Goal: Information Seeking & Learning: Learn about a topic

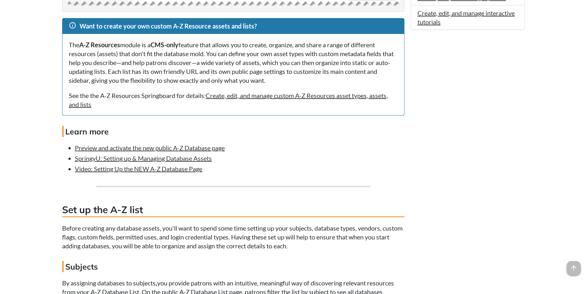
scroll to position [549, 0]
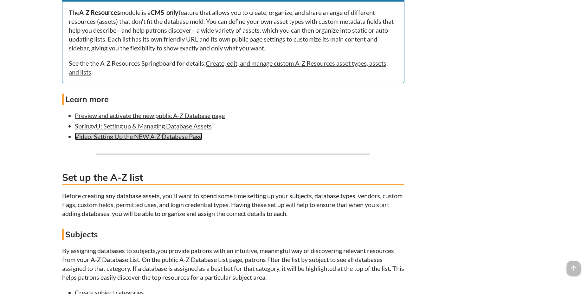
click at [199, 140] on link "Video: Setting Up the NEW A-Z Database Page" at bounding box center [138, 136] width 127 height 8
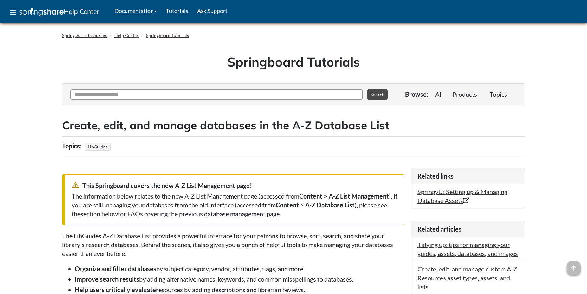
scroll to position [549, 0]
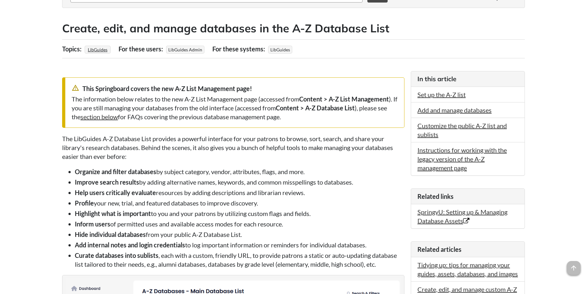
scroll to position [65, 0]
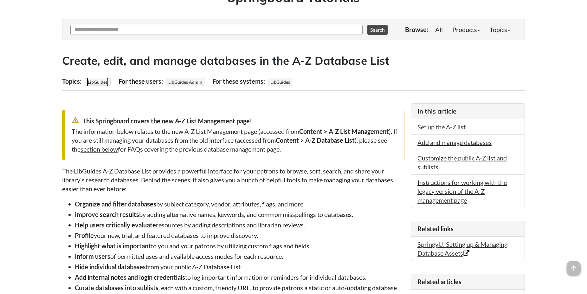
click at [103, 80] on link "LibGuides" at bounding box center [98, 81] width 22 height 9
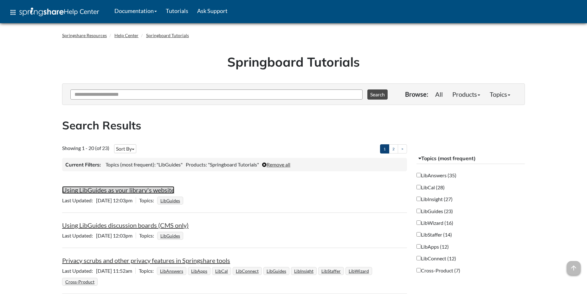
click at [83, 193] on link "Using LibGuides as your library's website" at bounding box center [118, 190] width 112 height 8
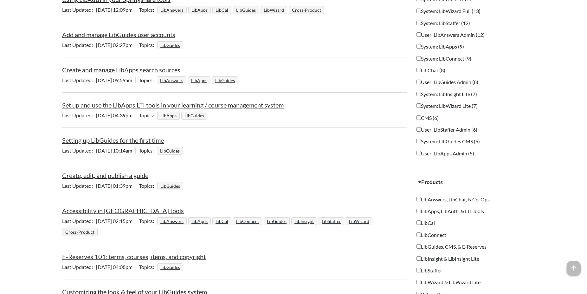
scroll to position [420, 0]
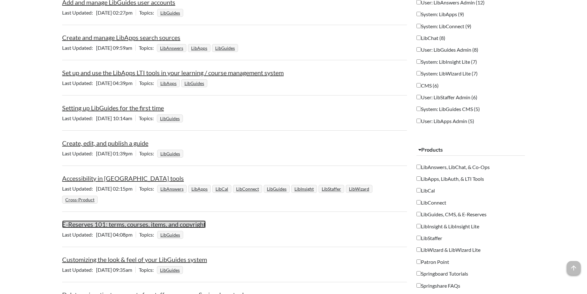
click at [80, 225] on link "E-Reserves 101: terms, courses, items, and copyright" at bounding box center [133, 224] width 143 height 8
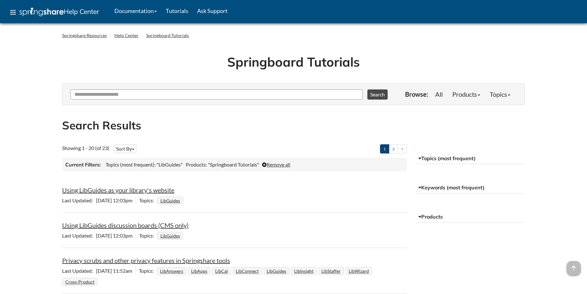
scroll to position [38, 0]
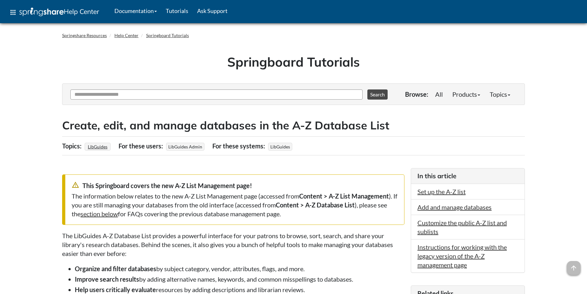
scroll to position [65, 0]
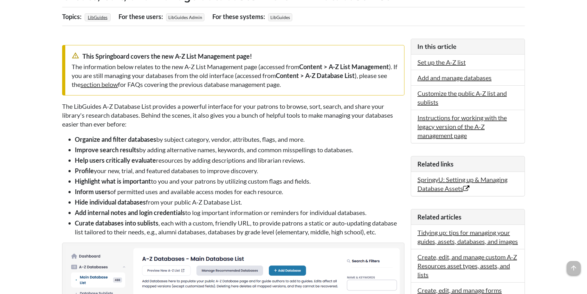
scroll to position [97, 0]
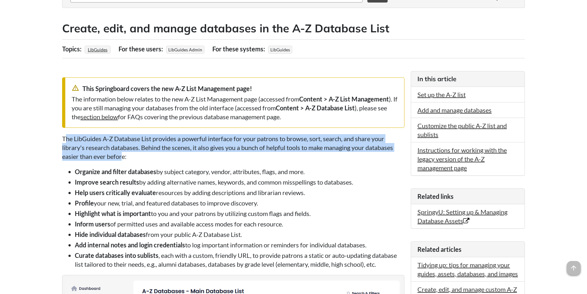
drag, startPoint x: 64, startPoint y: 138, endPoint x: 121, endPoint y: 157, distance: 60.2
click at [121, 157] on p "The LibGuides A-Z Database List provides a powerful interface for your patrons …" at bounding box center [233, 147] width 342 height 27
click at [123, 156] on p "The LibGuides A-Z Database List provides a powerful interface for your patrons …" at bounding box center [233, 147] width 342 height 27
drag, startPoint x: 63, startPoint y: 137, endPoint x: 124, endPoint y: 156, distance: 64.2
click at [124, 156] on p "The LibGuides A-Z Database List provides a powerful interface for your patrons …" at bounding box center [233, 147] width 342 height 27
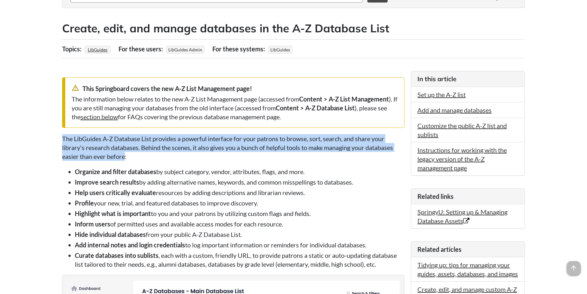
copy p "The LibGuides A-Z Database List provides a powerful interface for your patrons …"
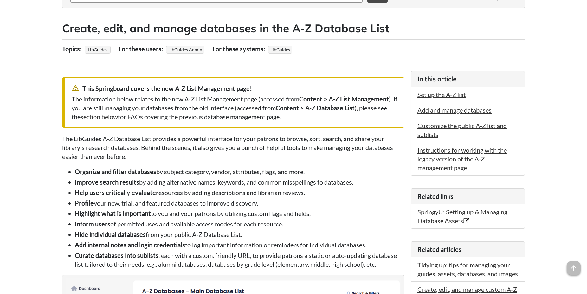
click at [85, 200] on ul "Organize and filter databases by subject category, vendor, attributes, flags, a…" at bounding box center [233, 217] width 342 height 101
